Goal: Information Seeking & Learning: Learn about a topic

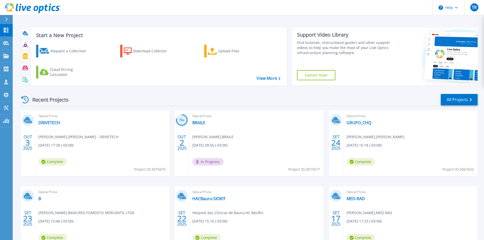
click at [243, 20] on div "Start a New Project Request a Collection Download Collector Upload Files Cloud …" at bounding box center [249, 133] width 472 height 266
click at [236, 93] on div "Recent Projects All Projects OUT 3 2025 Optical Prime DRIVETECH [PERSON_NAME] ,…" at bounding box center [249, 177] width 458 height 177
click at [7, 54] on div at bounding box center [6, 56] width 6 height 5
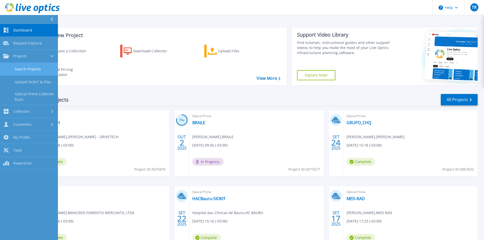
click at [21, 69] on link "Search Projects" at bounding box center [29, 69] width 58 height 13
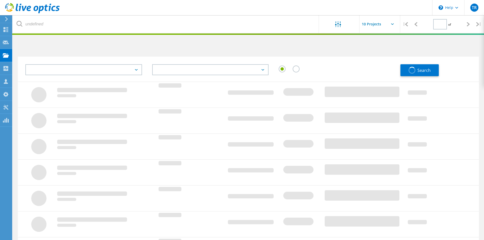
type input "1"
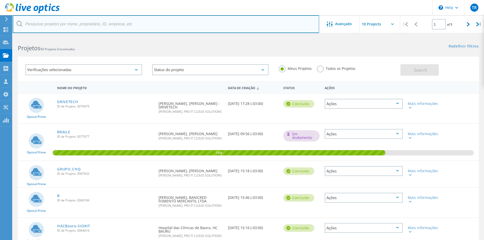
click at [161, 25] on input "text" at bounding box center [166, 24] width 307 height 18
click at [176, 26] on input "text" at bounding box center [166, 24] width 307 height 18
type input "a"
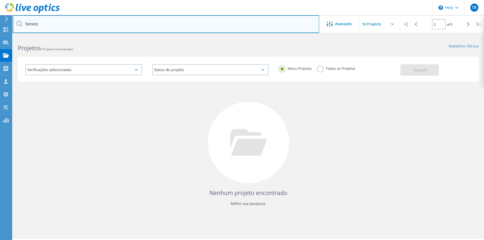
click at [175, 26] on input "famerp" at bounding box center [166, 24] width 307 height 18
type input "funfarme"
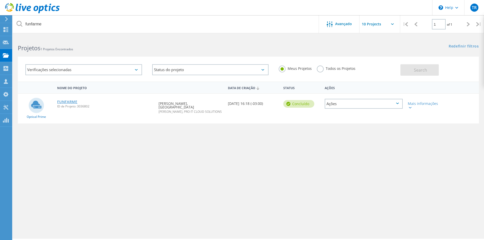
click at [67, 100] on link "FUNFARME" at bounding box center [67, 102] width 20 height 4
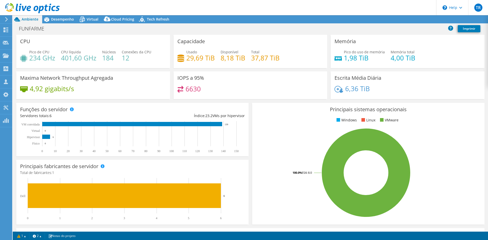
select select "SouthAmerica"
click at [64, 17] on span "Desempenho" at bounding box center [62, 19] width 23 height 5
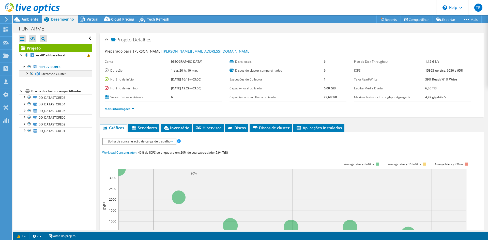
click at [27, 74] on div at bounding box center [26, 72] width 5 height 5
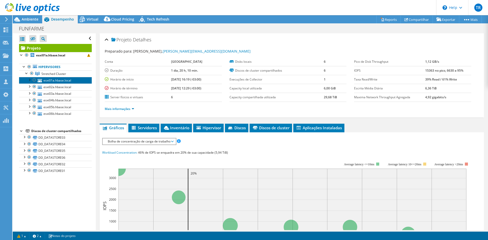
click at [52, 81] on link "esxi01a.hbase.local" at bounding box center [55, 80] width 73 height 7
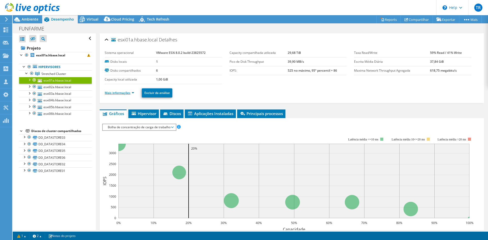
click at [132, 92] on link "Mais informações" at bounding box center [119, 93] width 29 height 4
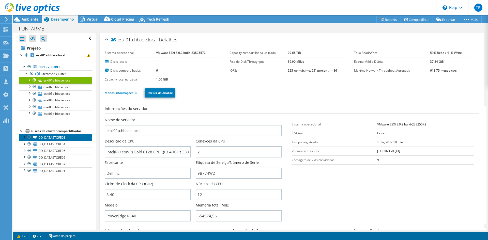
click at [53, 138] on link "DD_DATASTORE03" at bounding box center [55, 137] width 73 height 7
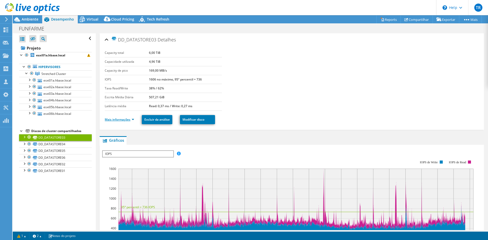
click at [130, 120] on link "Mais informações" at bounding box center [119, 119] width 29 height 4
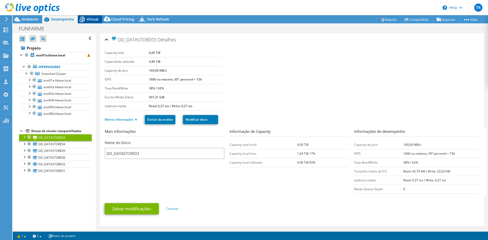
click at [88, 19] on span "Virtual" at bounding box center [93, 19] width 12 height 5
